Goal: Complete application form: Complete application form

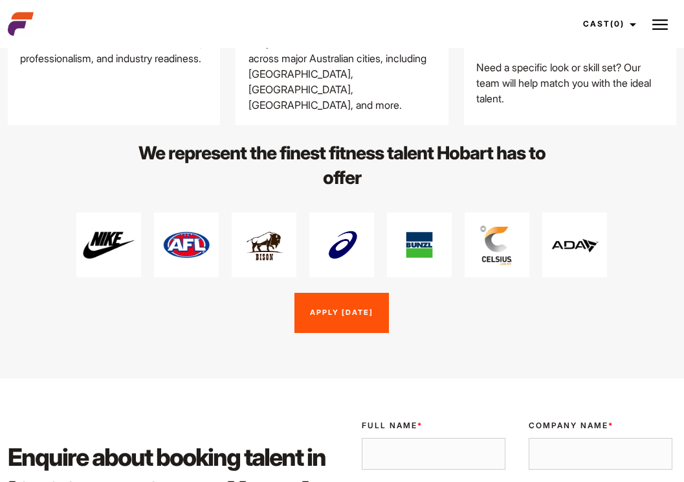
scroll to position [1822, 0]
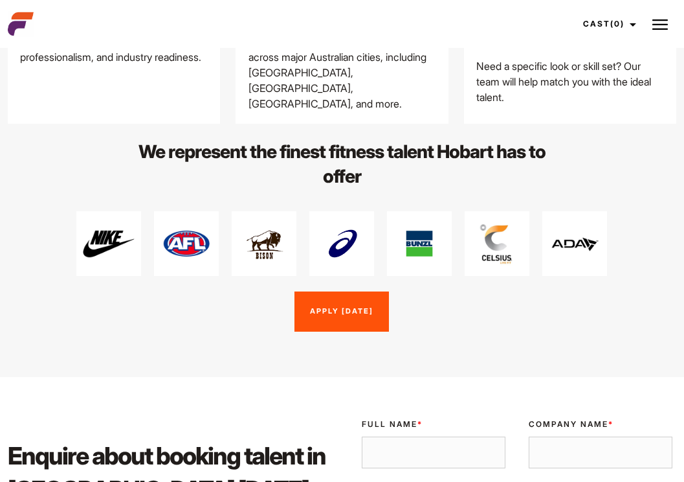
click at [653, 25] on img at bounding box center [661, 25] width 16 height 16
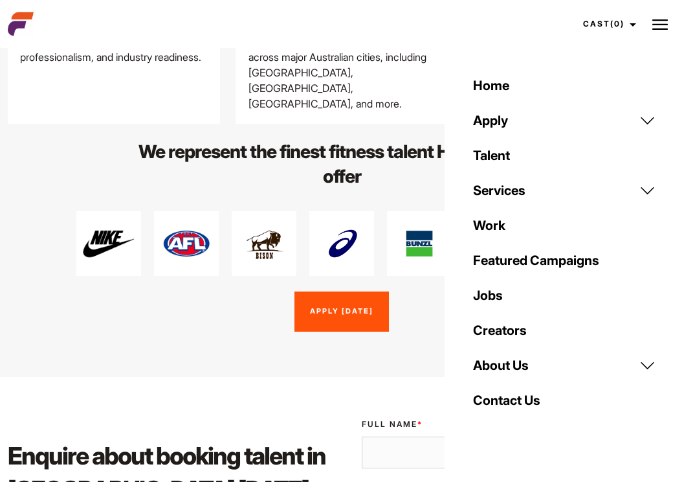
click at [644, 192] on link "Services" at bounding box center [564, 190] width 198 height 35
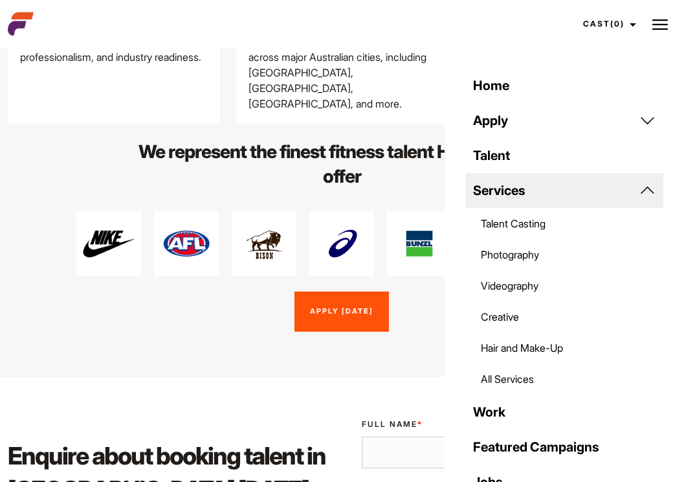
click at [497, 383] on link "All Services" at bounding box center [564, 378] width 198 height 31
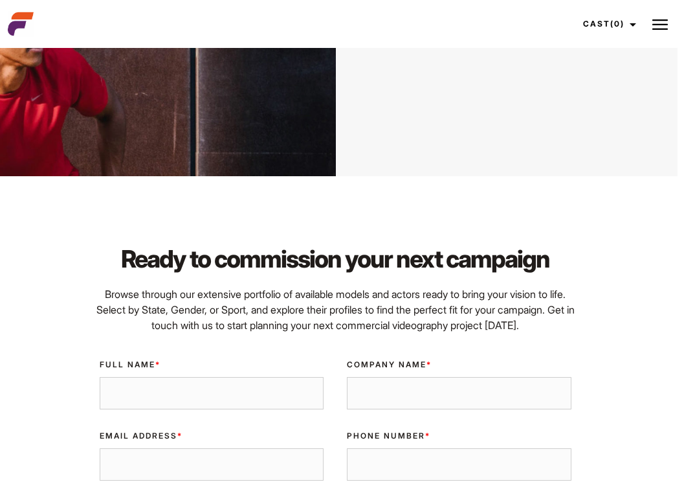
scroll to position [4155, 6]
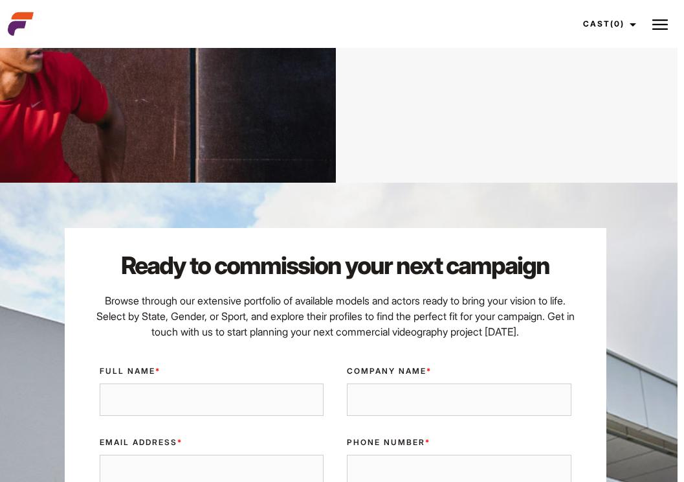
click at [662, 24] on img at bounding box center [661, 25] width 16 height 16
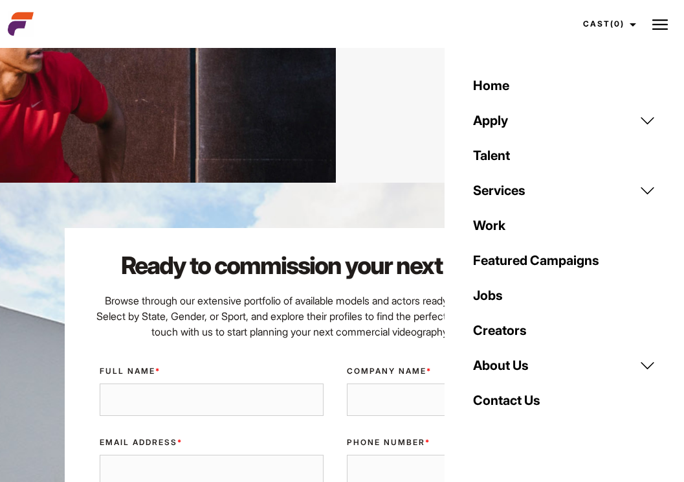
click at [647, 192] on link "Services" at bounding box center [564, 190] width 198 height 35
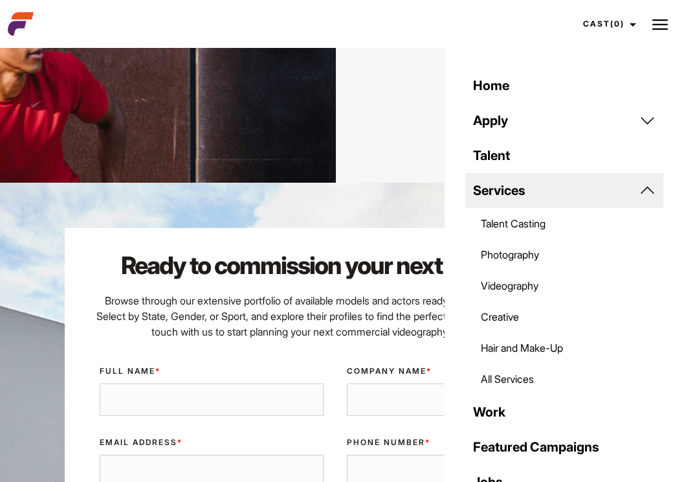
click at [647, 188] on link "Services" at bounding box center [564, 190] width 198 height 35
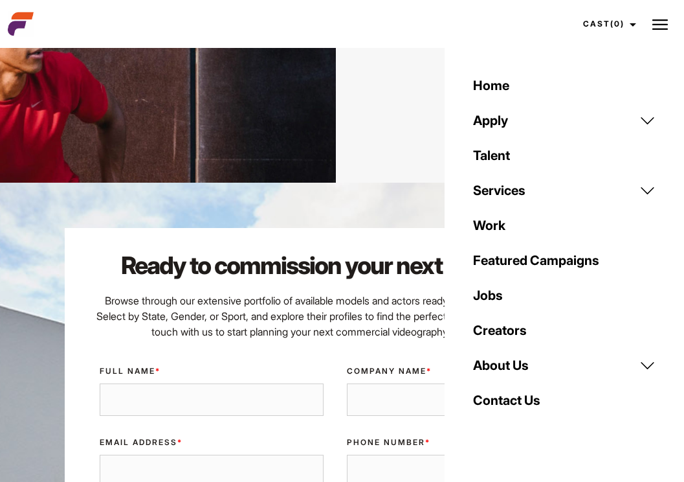
click at [577, 234] on link "Work" at bounding box center [564, 225] width 198 height 35
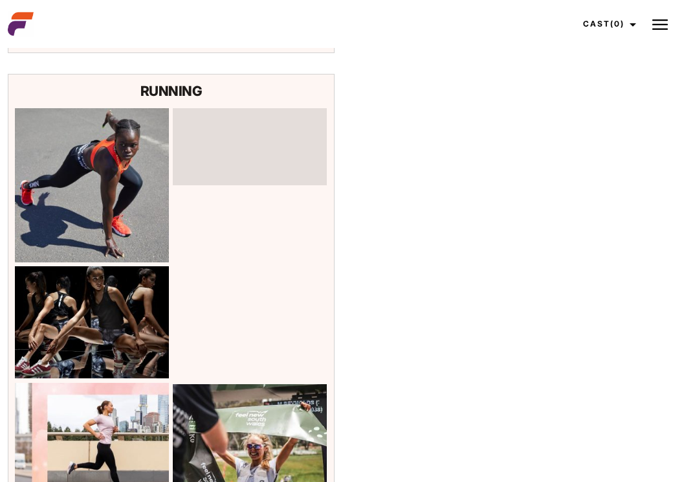
scroll to position [10468, 0]
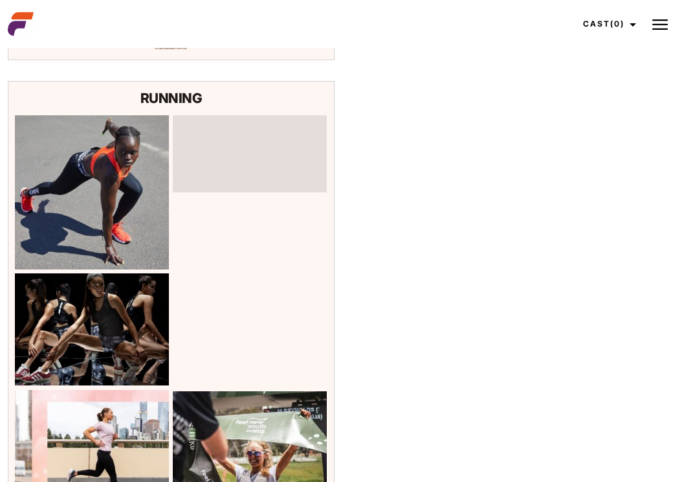
click at [656, 24] on img at bounding box center [661, 25] width 16 height 16
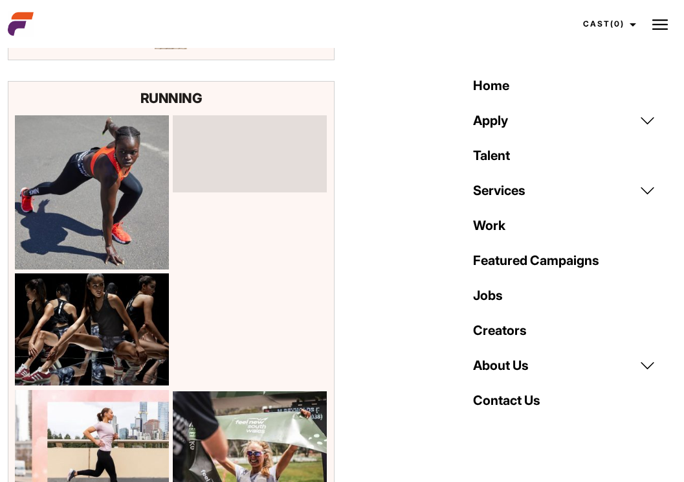
click at [520, 260] on link "Featured Campaigns" at bounding box center [564, 260] width 198 height 35
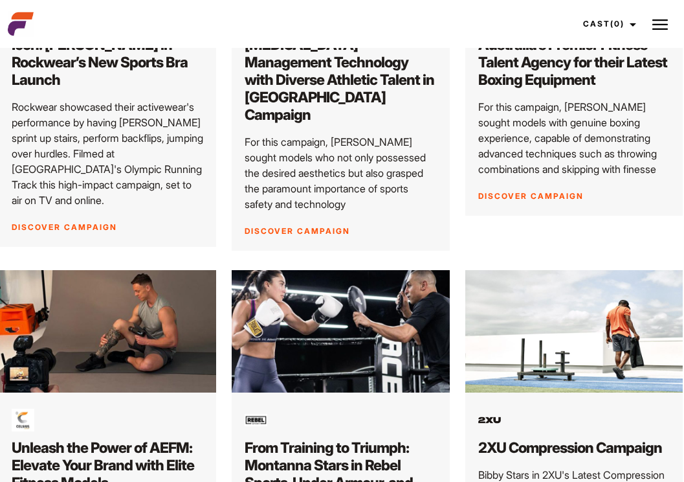
scroll to position [526, 1]
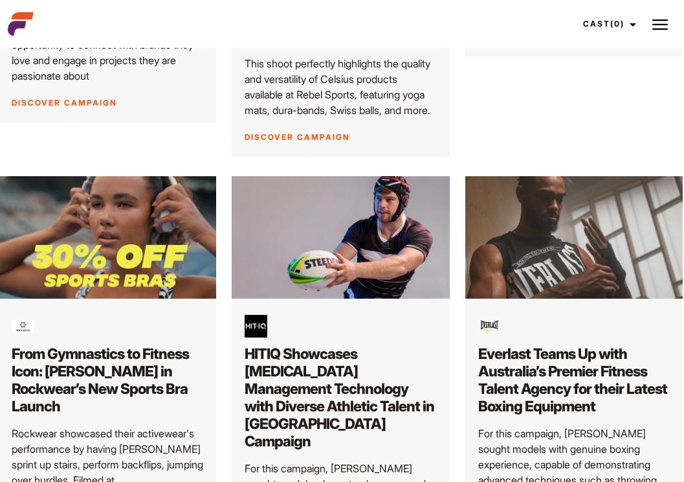
click at [658, 26] on img at bounding box center [661, 25] width 16 height 16
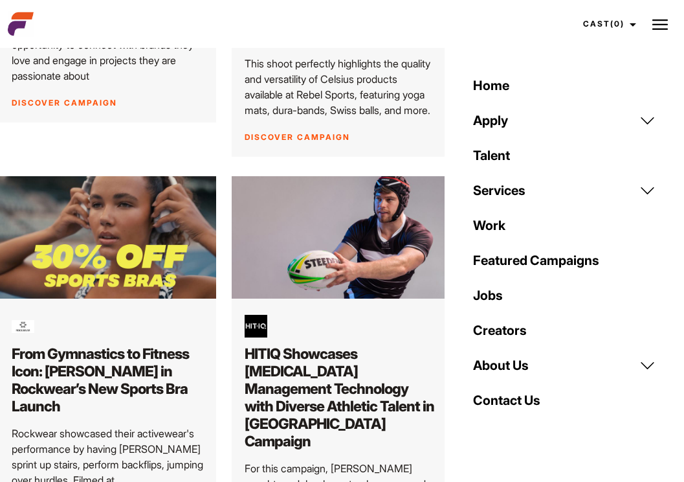
click at [495, 295] on link "Jobs" at bounding box center [564, 295] width 198 height 35
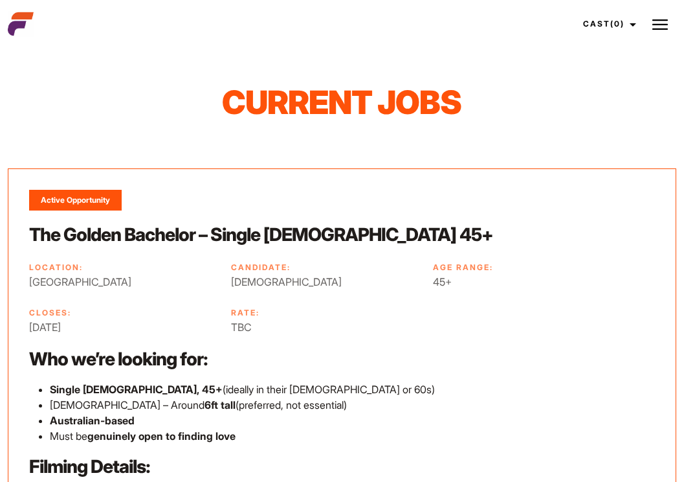
click at [665, 25] on img at bounding box center [661, 25] width 16 height 16
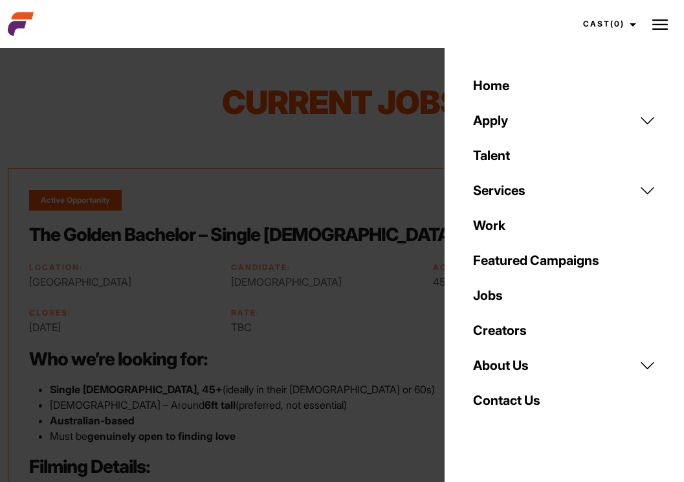
click at [498, 333] on link "Creators" at bounding box center [564, 330] width 198 height 35
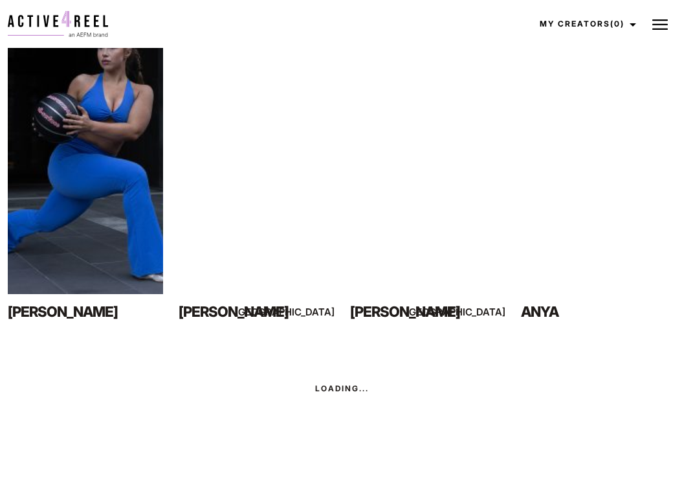
scroll to position [860, 0]
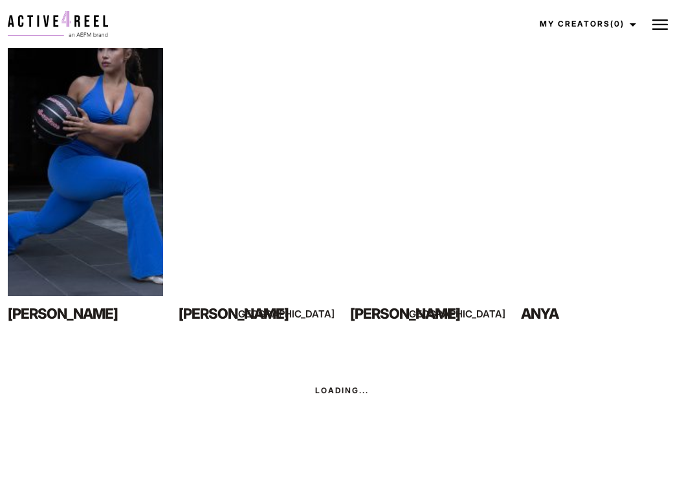
click at [662, 19] on img at bounding box center [661, 25] width 16 height 16
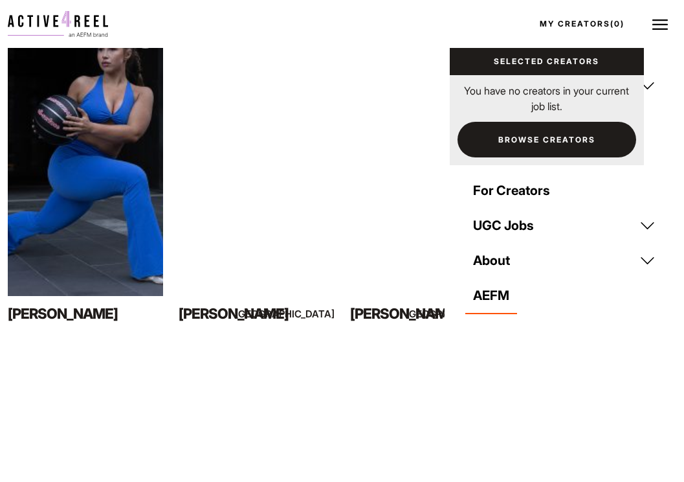
click at [568, 133] on link "Browse Creators" at bounding box center [547, 140] width 179 height 36
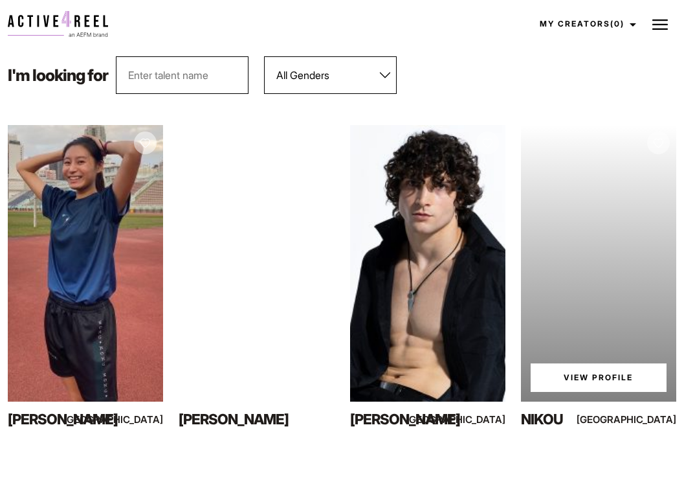
scroll to position [127, 0]
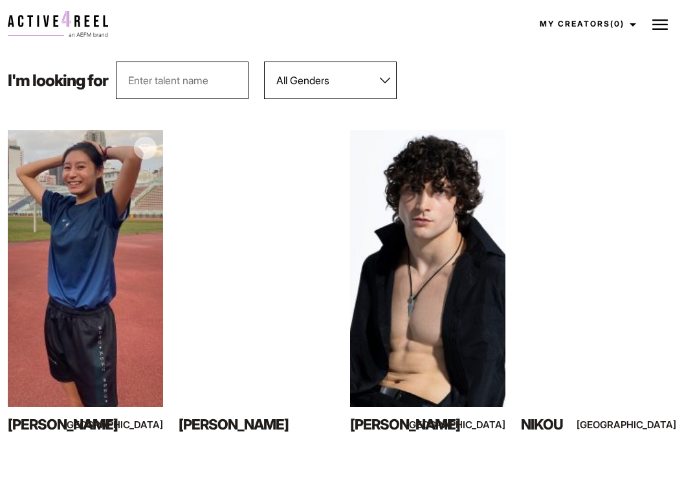
select select "563"
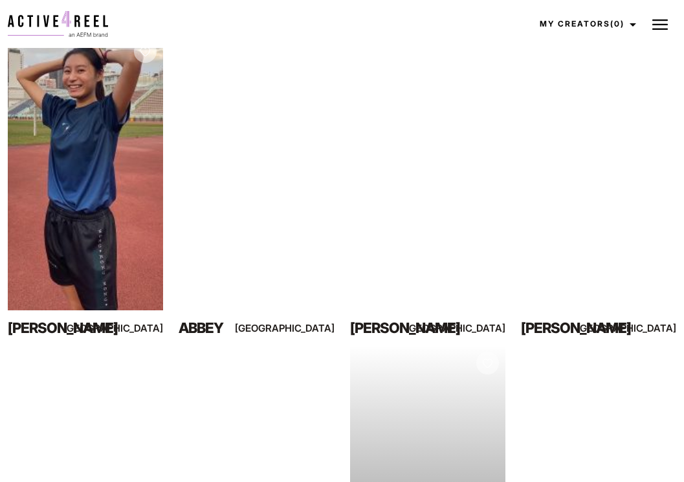
scroll to position [172, 0]
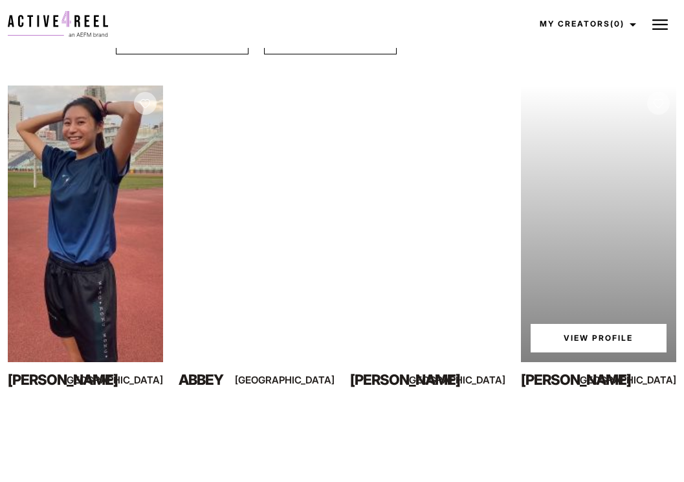
click at [558, 317] on div "Your browser does not support the video tag. View Profile" at bounding box center [598, 223] width 155 height 276
click at [561, 336] on link "View Profile" at bounding box center [599, 338] width 136 height 28
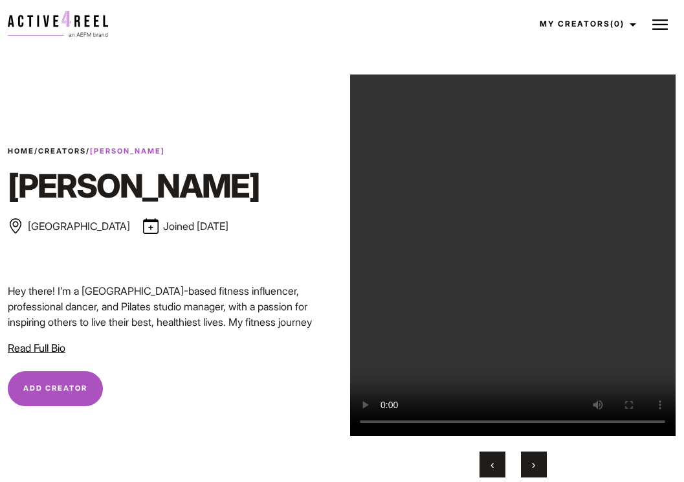
click at [45, 348] on span "Read Full Bio" at bounding box center [37, 347] width 58 height 13
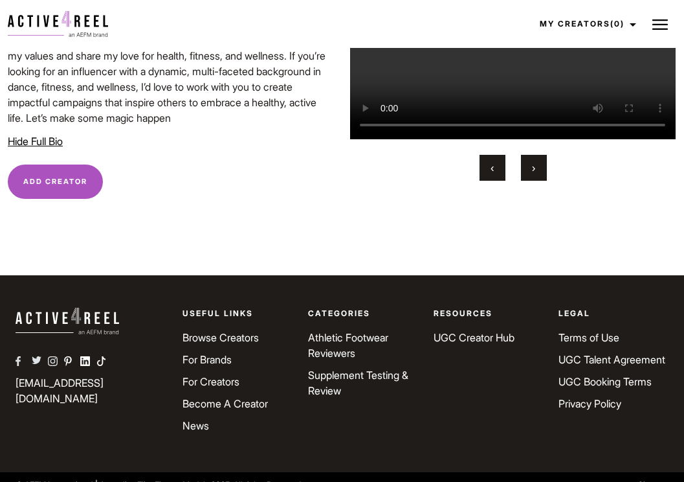
scroll to position [345, 0]
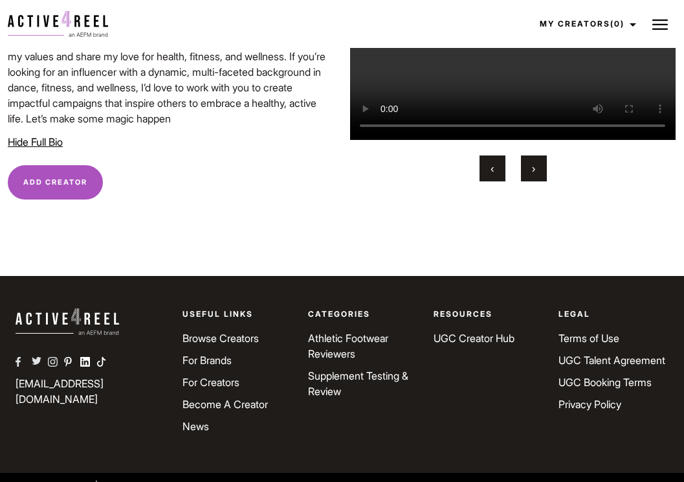
click at [650, 21] on button at bounding box center [660, 24] width 32 height 32
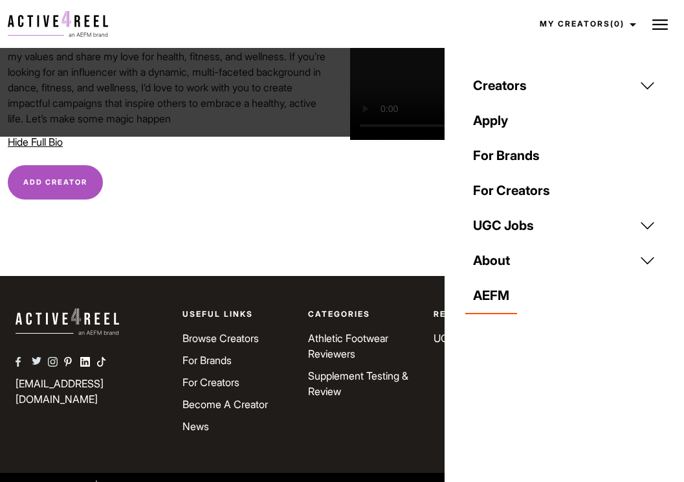
click at [508, 153] on link "For Brands" at bounding box center [564, 155] width 198 height 35
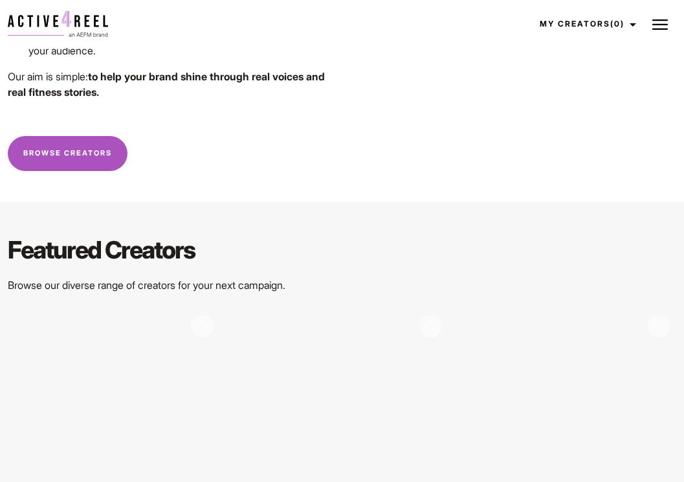
scroll to position [1564, 0]
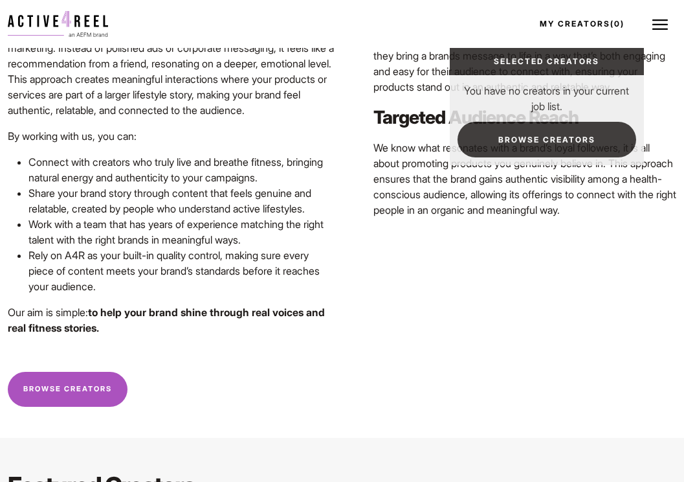
click at [631, 23] on link "My Creators (0)" at bounding box center [586, 23] width 116 height 35
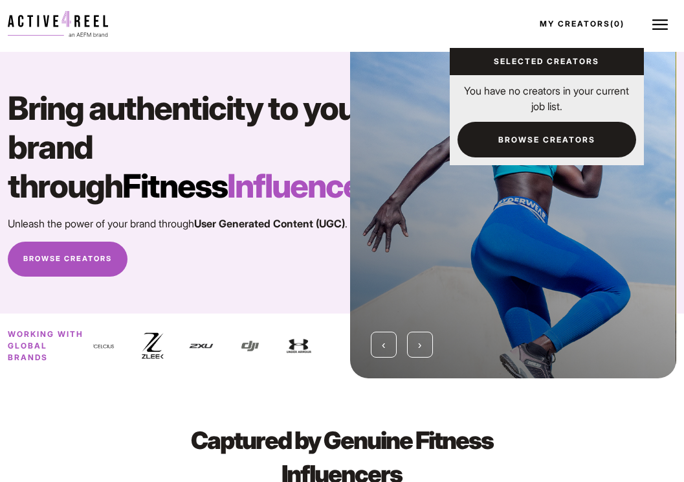
click at [631, 21] on link "My Creators (0)" at bounding box center [586, 23] width 116 height 35
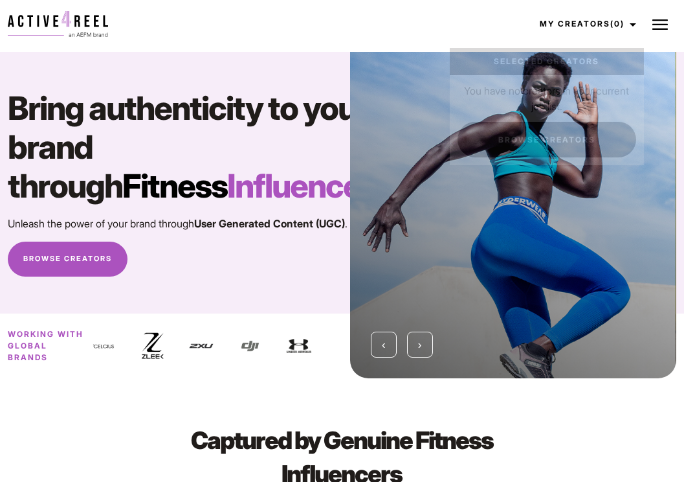
click at [678, 15] on div "Creators Apply For Brands For Creators Creator Hub Jobs Job Request About News …" at bounding box center [399, 23] width 570 height 35
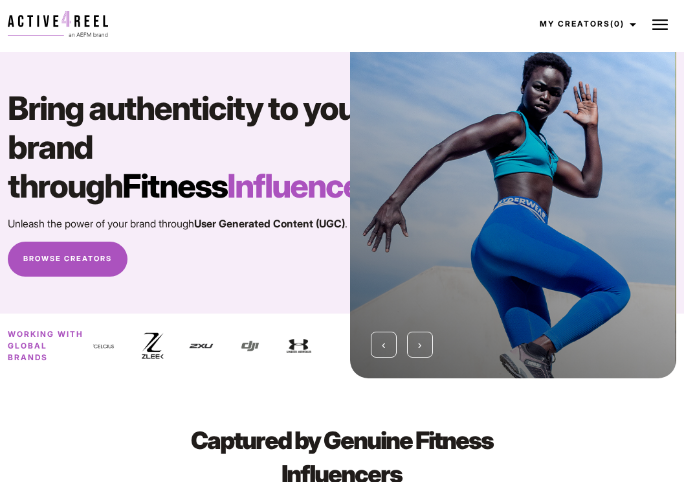
click at [668, 23] on button at bounding box center [660, 24] width 32 height 32
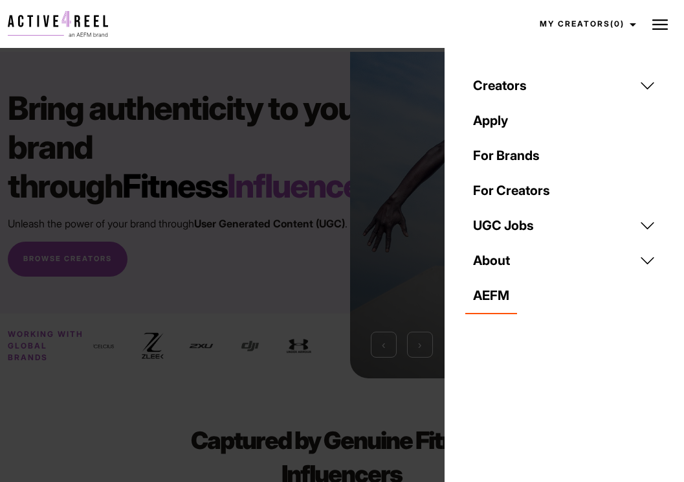
click at [533, 122] on link "Apply" at bounding box center [564, 120] width 198 height 35
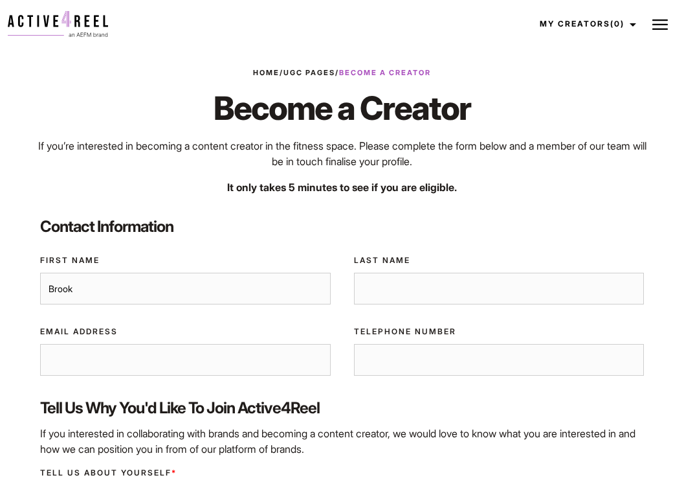
type input "[PERSON_NAME]"
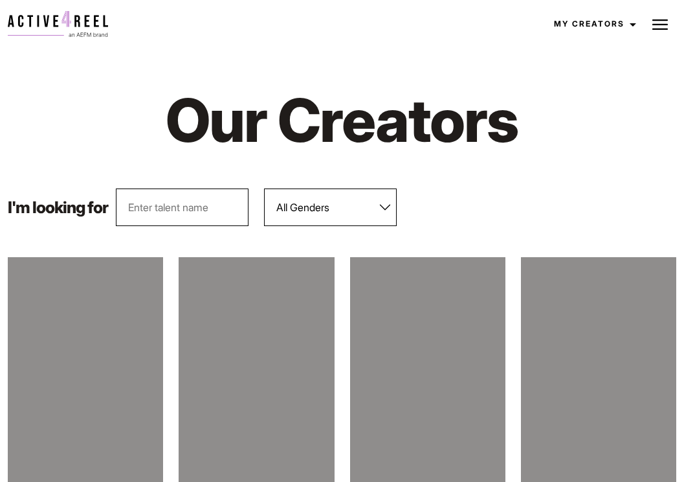
scroll to position [172, 0]
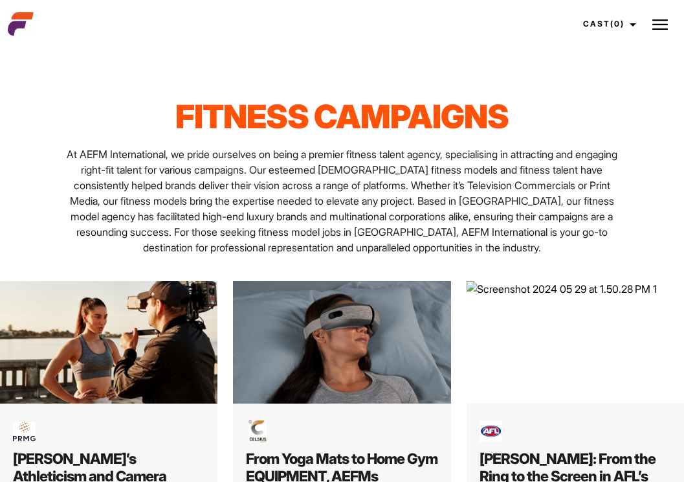
scroll to position [526, 1]
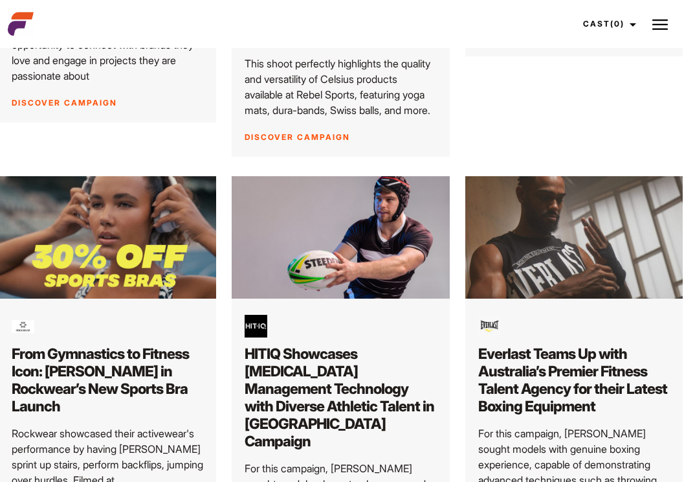
click at [656, 27] on img at bounding box center [661, 25] width 16 height 16
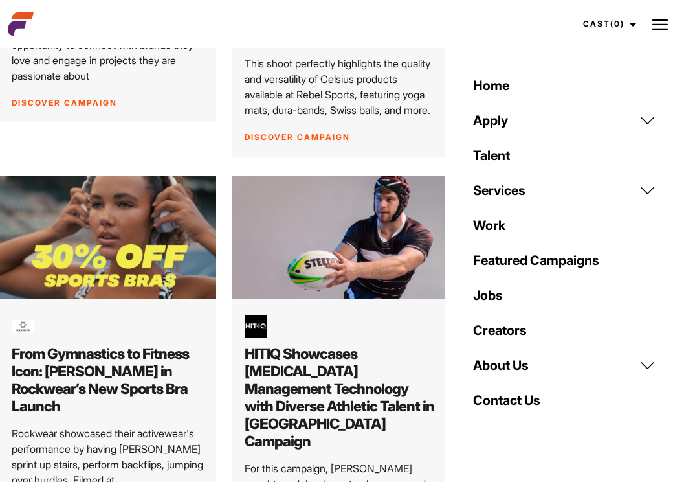
click at [507, 121] on link "Apply" at bounding box center [564, 120] width 198 height 35
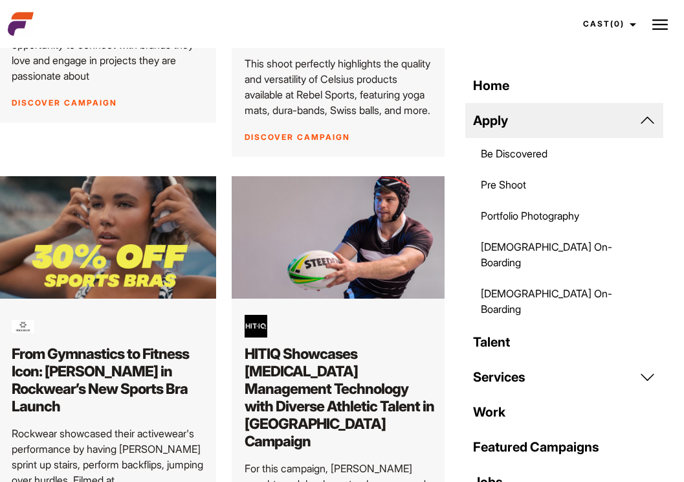
click at [521, 155] on link "Be Discovered" at bounding box center [564, 153] width 198 height 31
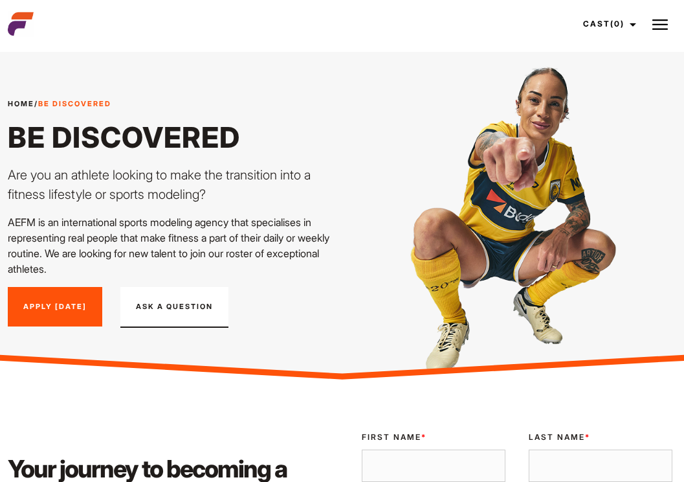
click at [654, 22] on img at bounding box center [661, 25] width 16 height 16
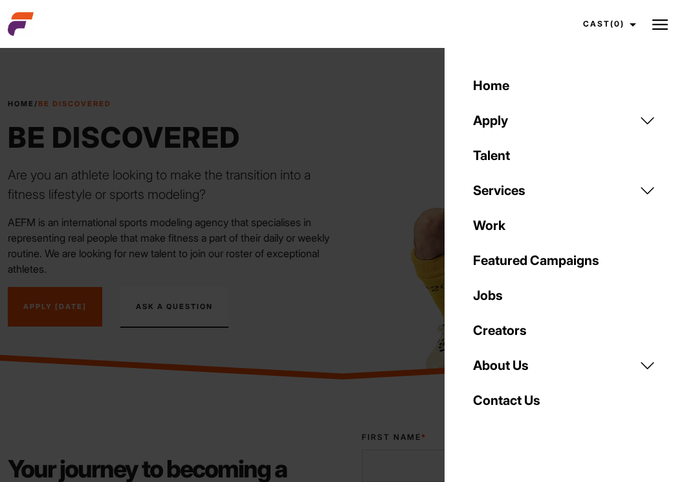
click at [645, 123] on link "Apply" at bounding box center [564, 120] width 198 height 35
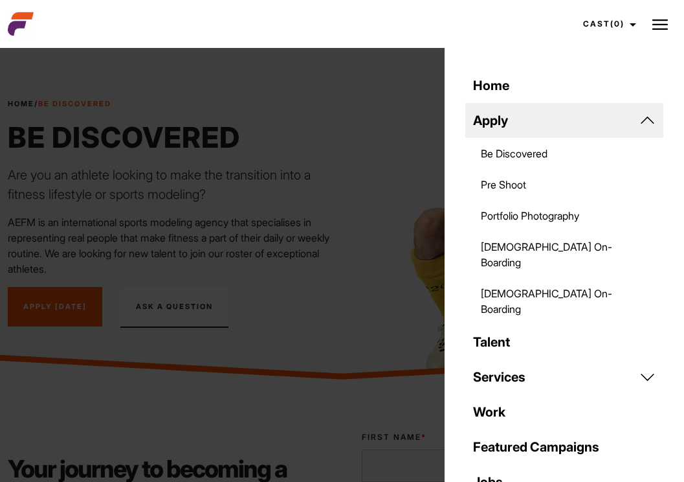
click at [653, 30] on img at bounding box center [661, 25] width 16 height 16
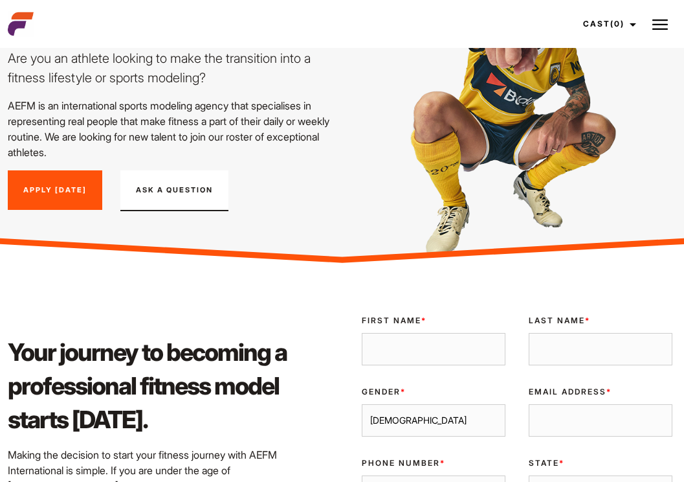
scroll to position [159, 0]
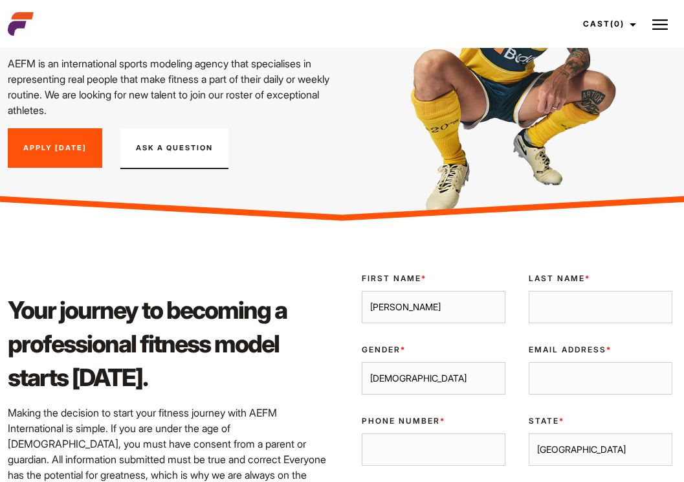
type input "Brooke"
select select "Tasmania"
type input "Barrett"
select select "female"
type input "2br00kie9@gmail.com"
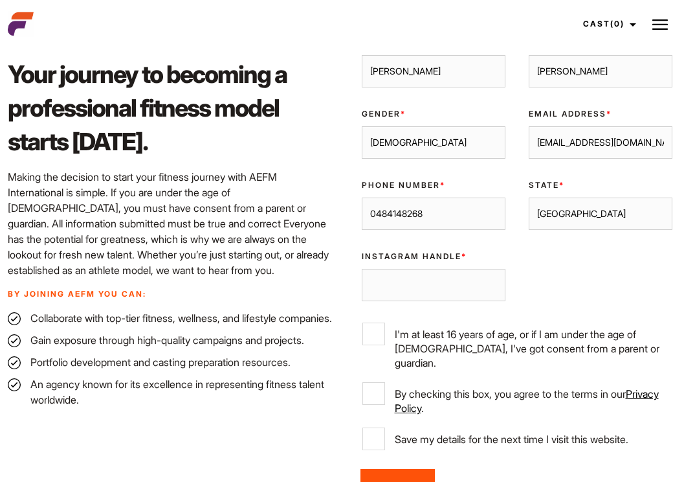
scroll to position [402, 0]
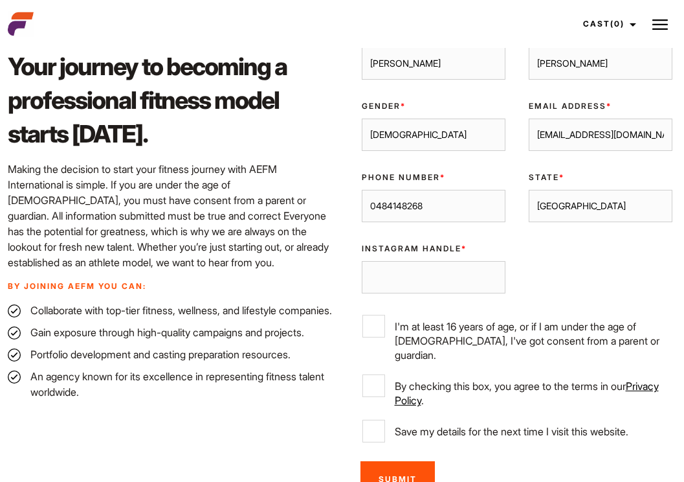
type input "0484148268"
click at [421, 289] on input "Instagram Handle *" at bounding box center [434, 277] width 144 height 32
click at [382, 329] on input "I'm at least 16 years of age, or if I am under the age of 18, I've got consent …" at bounding box center [374, 326] width 23 height 23
checkbox input "true"
click at [377, 378] on input "By checking this box, you agree to the terms in our Privacy Policy ." at bounding box center [374, 385] width 23 height 23
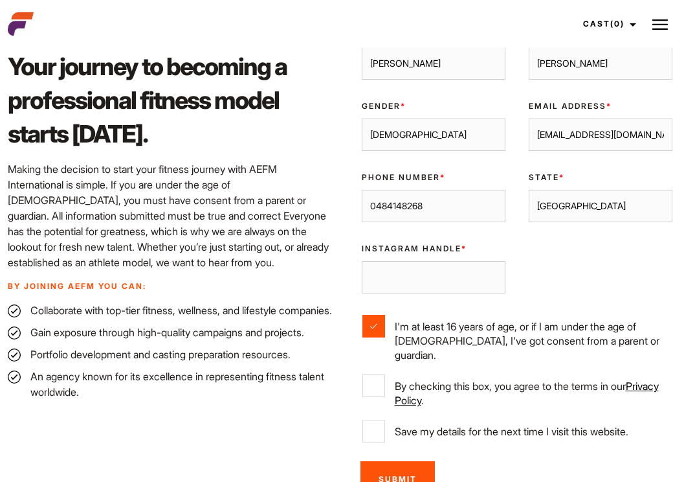
checkbox input "true"
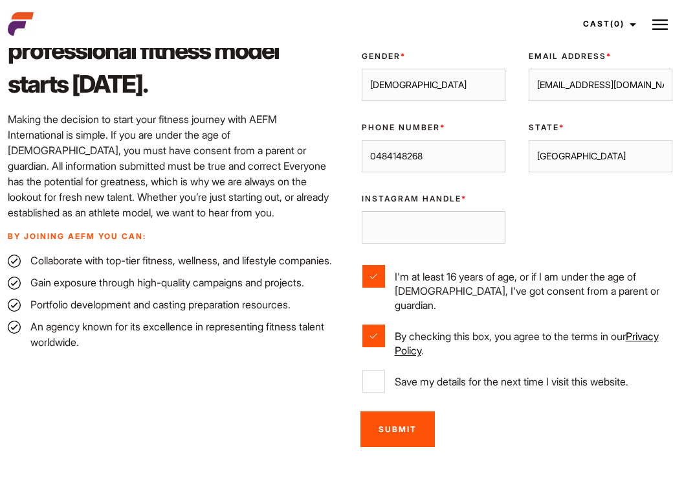
scroll to position [464, 0]
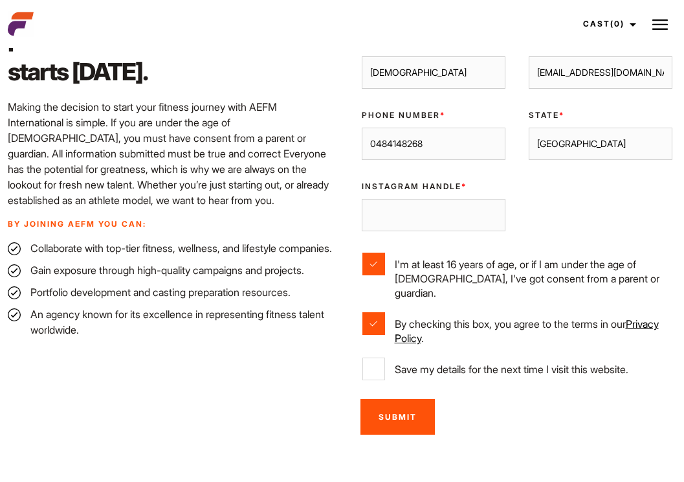
click at [367, 357] on input "Save my details for the next time I visit this website." at bounding box center [374, 368] width 23 height 23
checkbox input "true"
click at [381, 399] on input "Submit" at bounding box center [398, 417] width 74 height 36
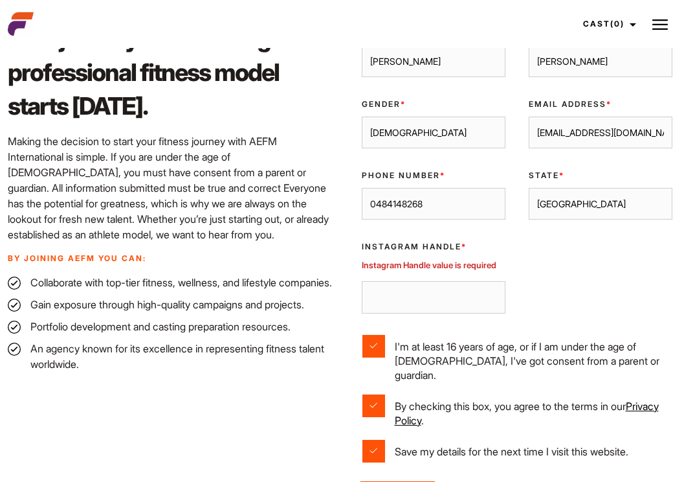
scroll to position [418, 0]
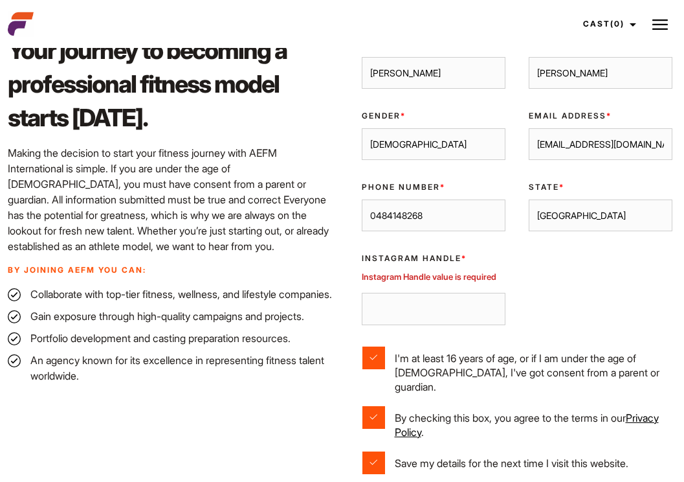
click at [428, 296] on input "Instagram Handle *" at bounding box center [434, 309] width 144 height 32
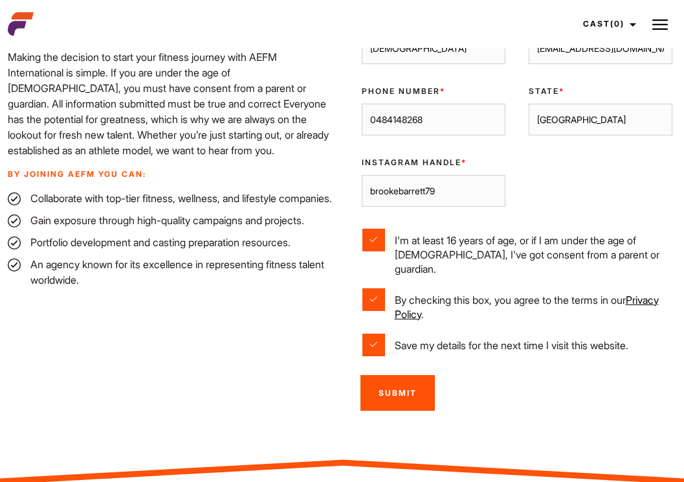
scroll to position [519, 0]
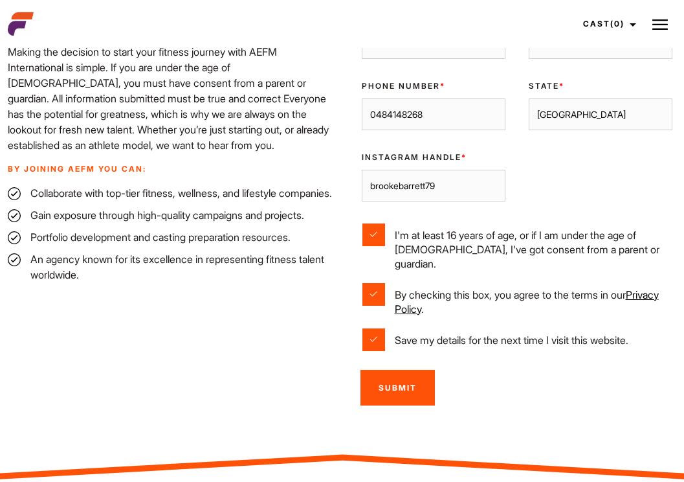
type input "brookebarrett79"
click at [418, 370] on input "Submit" at bounding box center [398, 388] width 74 height 36
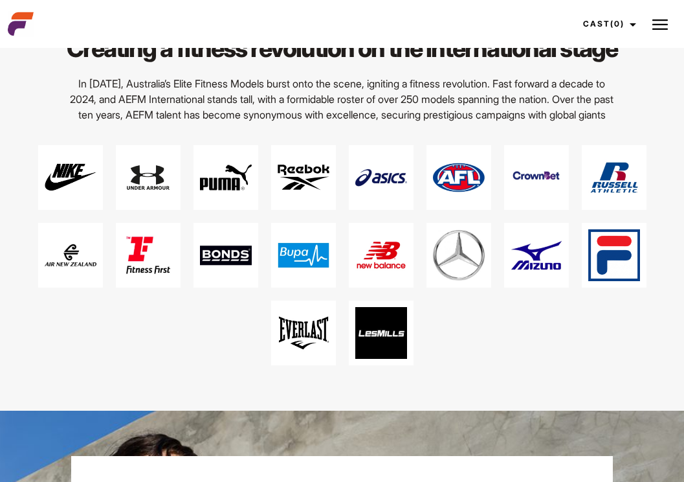
scroll to position [2391, 0]
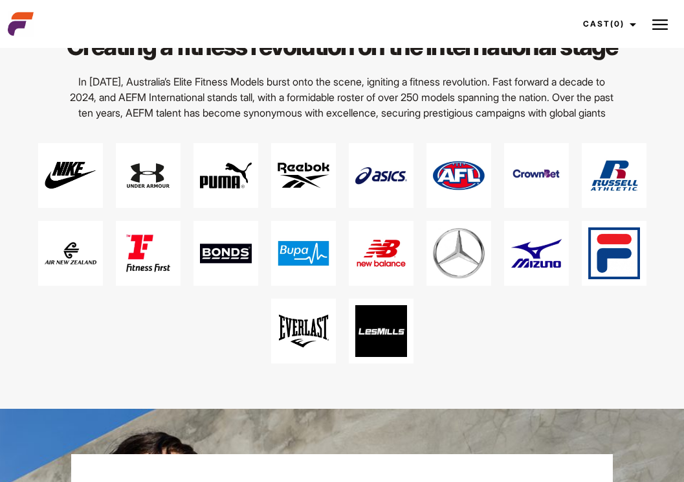
click at [397, 150] on img at bounding box center [381, 176] width 52 height 52
